Goal: Download file/media

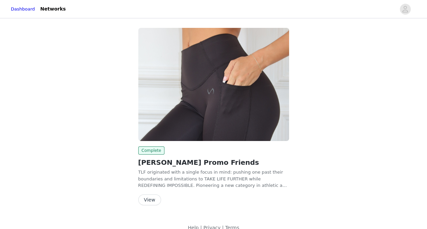
click at [156, 199] on button "View" at bounding box center [149, 199] width 23 height 11
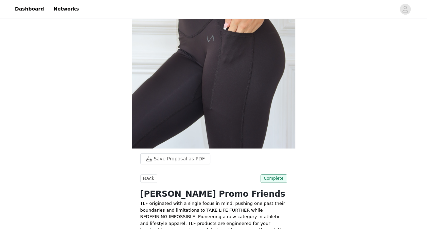
scroll to position [167, 0]
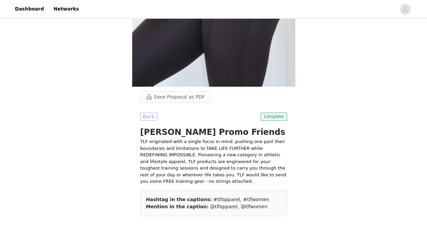
click at [150, 116] on button "Back" at bounding box center [148, 116] width 17 height 8
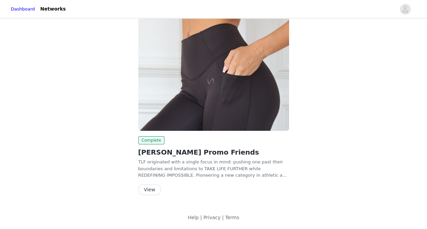
click at [150, 190] on button "View" at bounding box center [149, 189] width 23 height 11
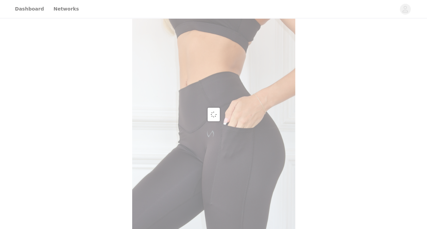
click at [150, 190] on div at bounding box center [213, 114] width 427 height 229
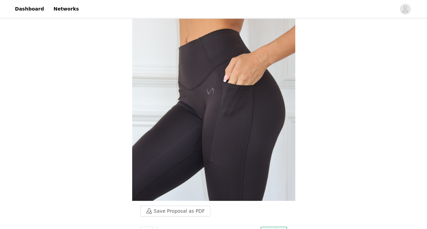
scroll to position [167, 0]
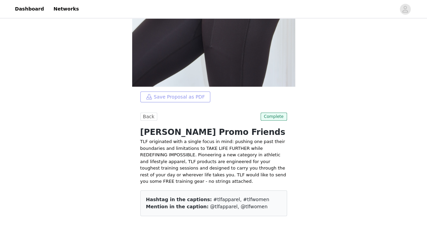
click at [157, 98] on button "Save Proposal as PDF" at bounding box center [175, 96] width 70 height 11
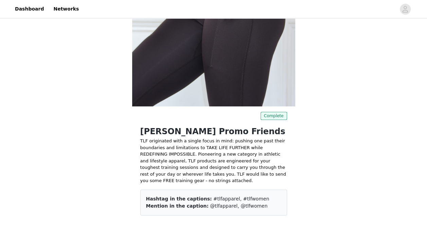
scroll to position [147, 0]
